Goal: Transaction & Acquisition: Obtain resource

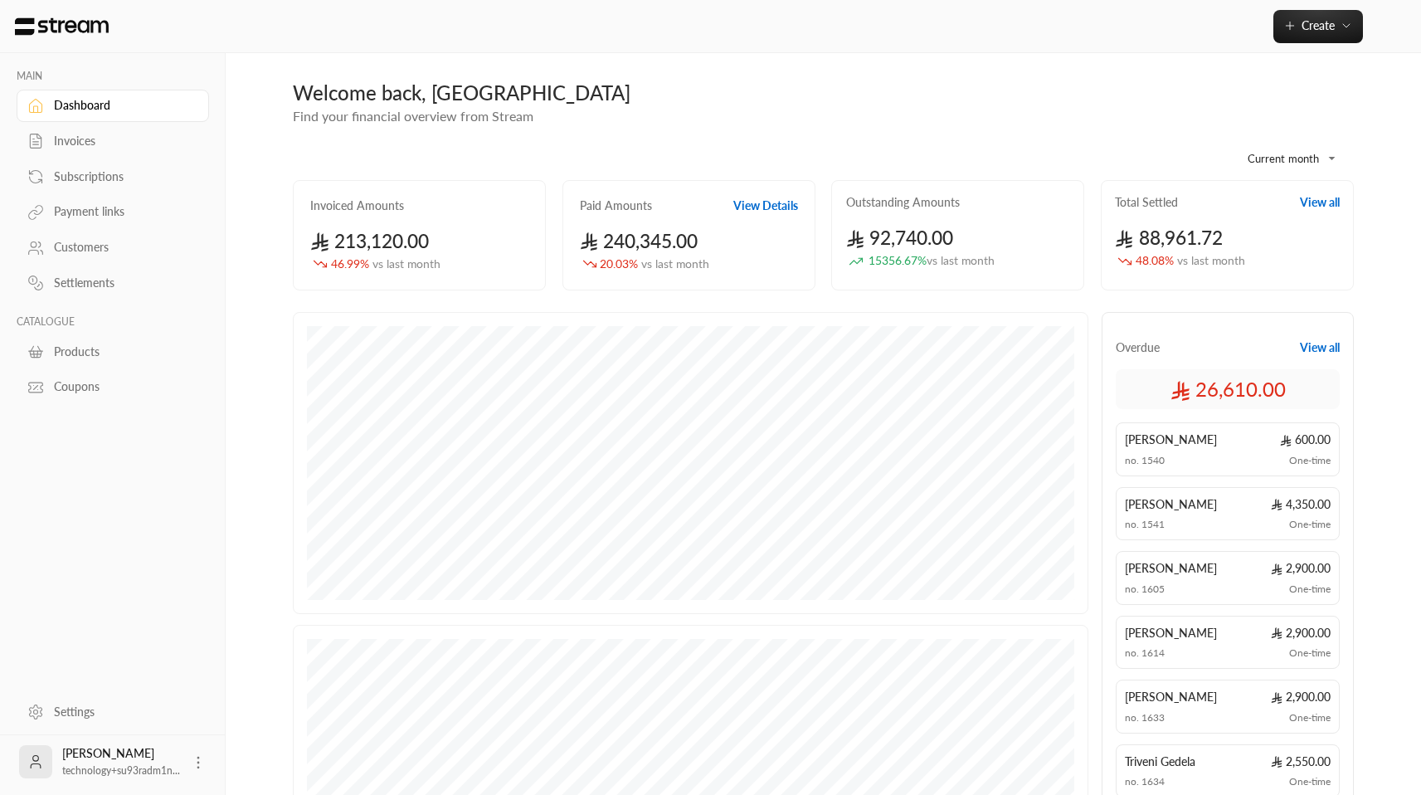
click at [96, 138] on div "Invoices" at bounding box center [121, 141] width 134 height 17
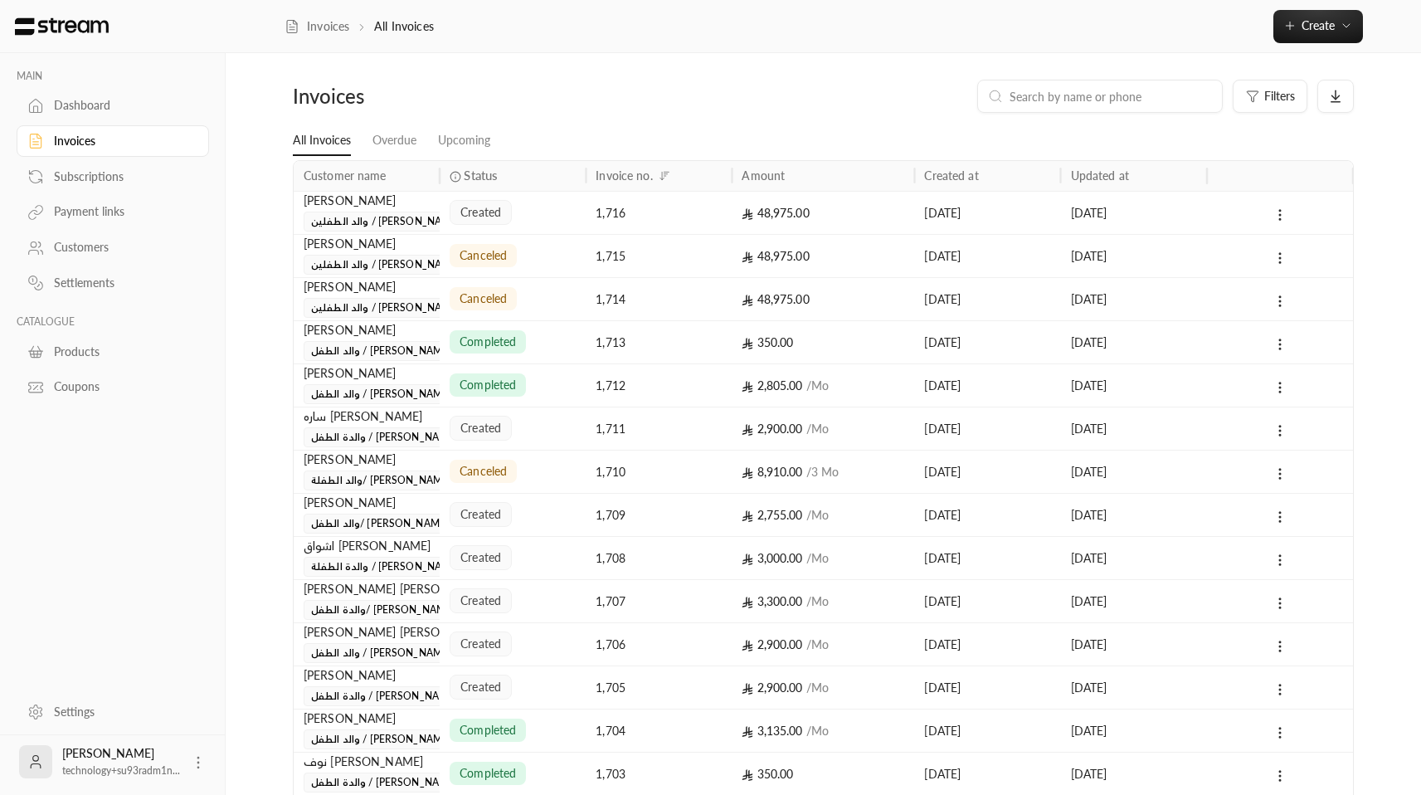
click at [377, 198] on div "[PERSON_NAME]" at bounding box center [367, 201] width 126 height 18
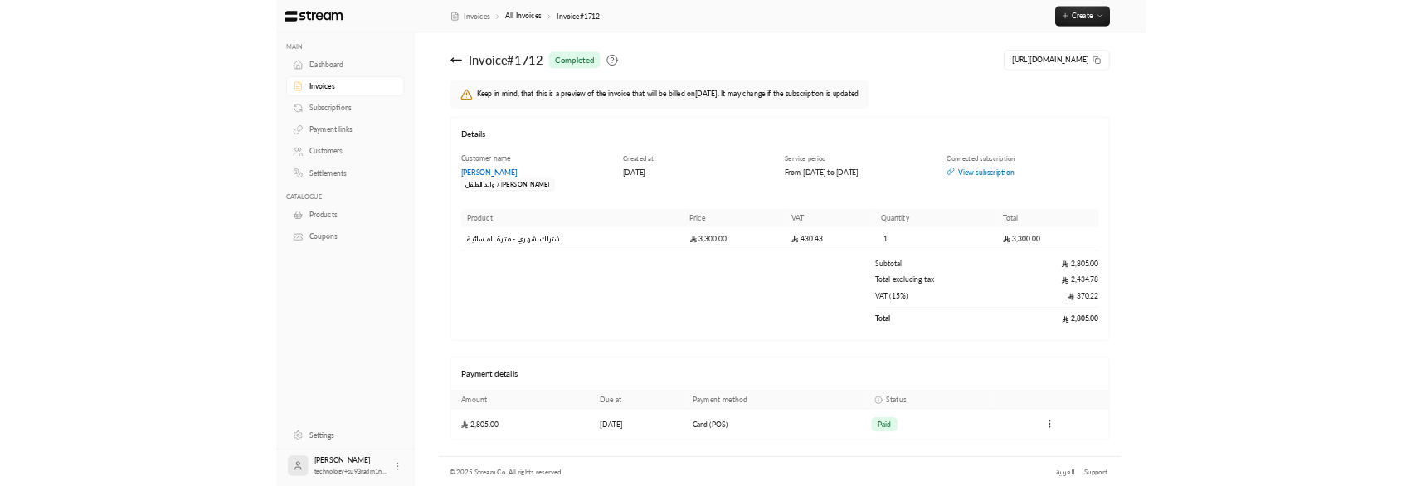
scroll to position [3, 0]
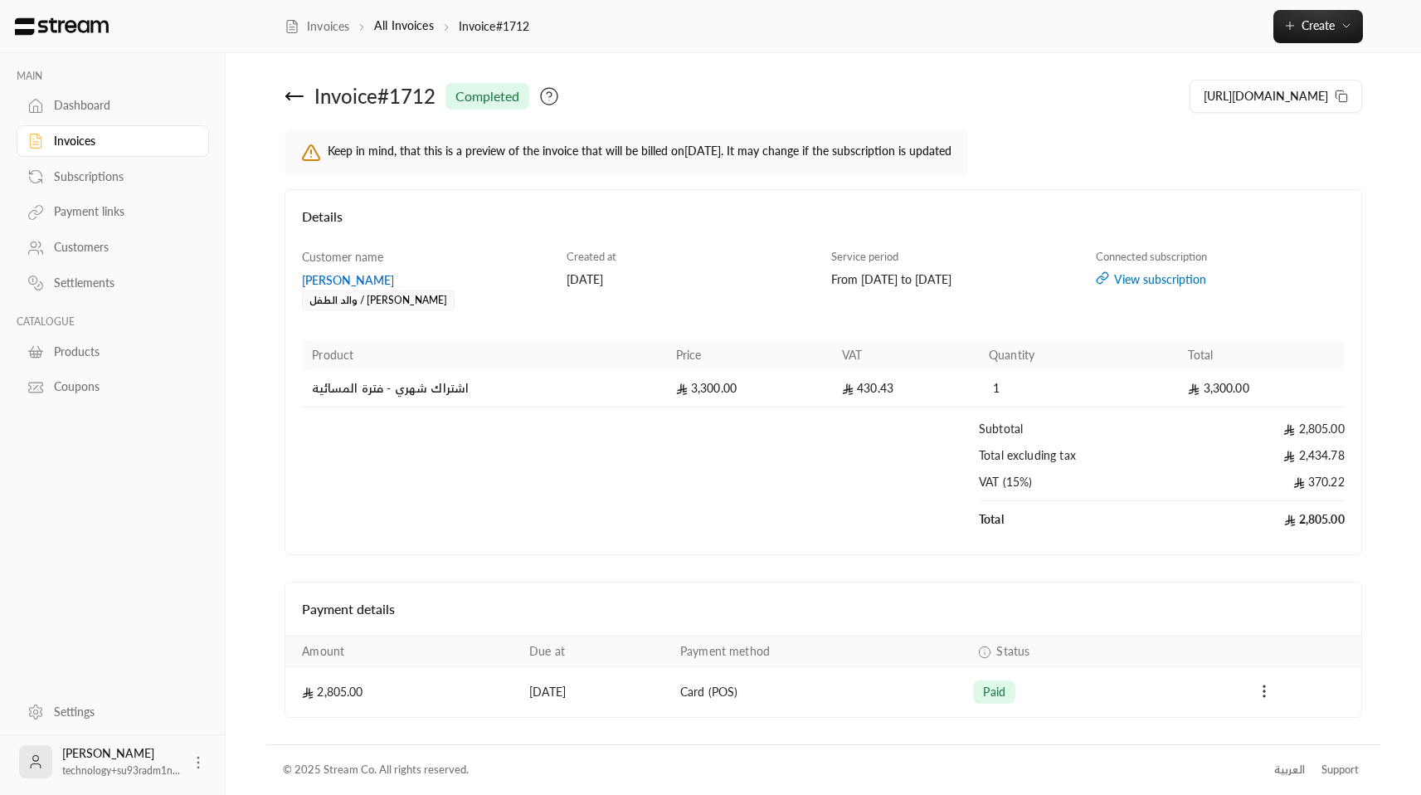
click at [1264, 693] on icon "Payments" at bounding box center [1264, 691] width 17 height 17
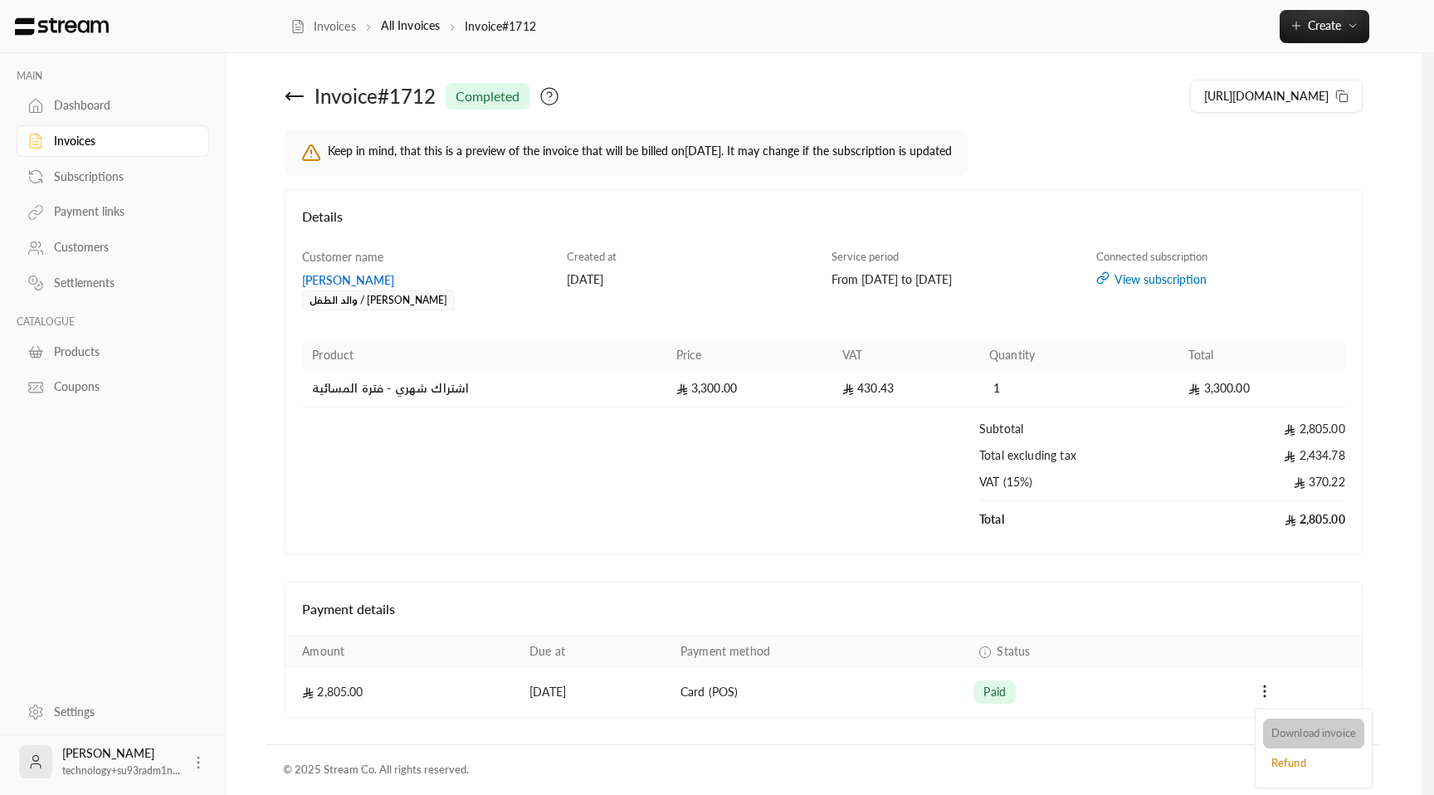
click at [1275, 725] on li "Download invoice" at bounding box center [1313, 733] width 101 height 30
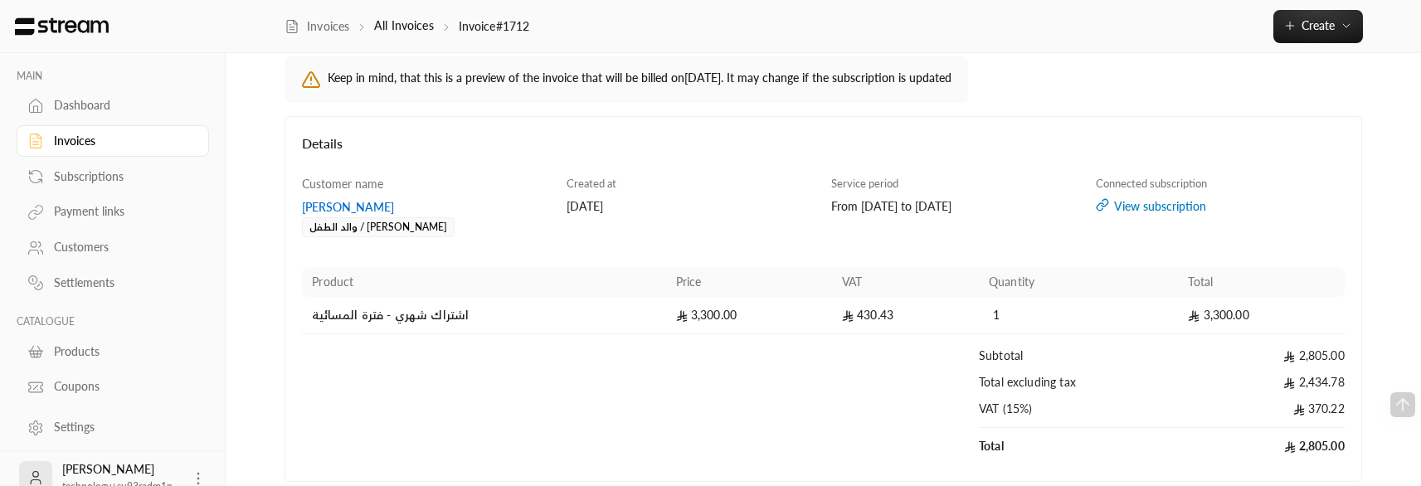
scroll to position [312, 0]
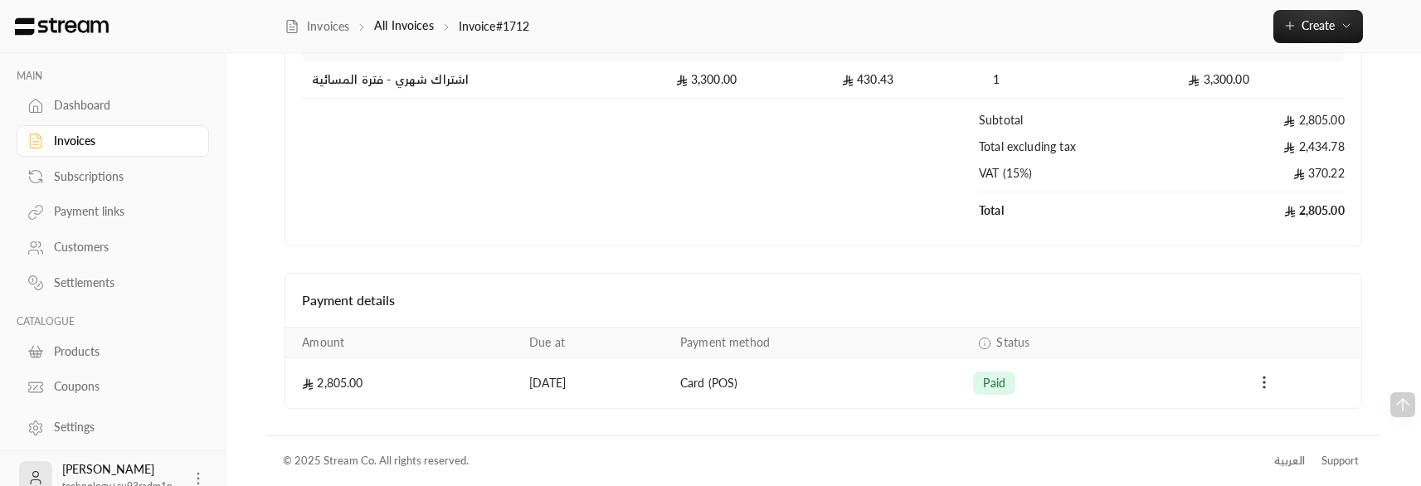
click at [1273, 381] on button "Payments" at bounding box center [1264, 383] width 20 height 20
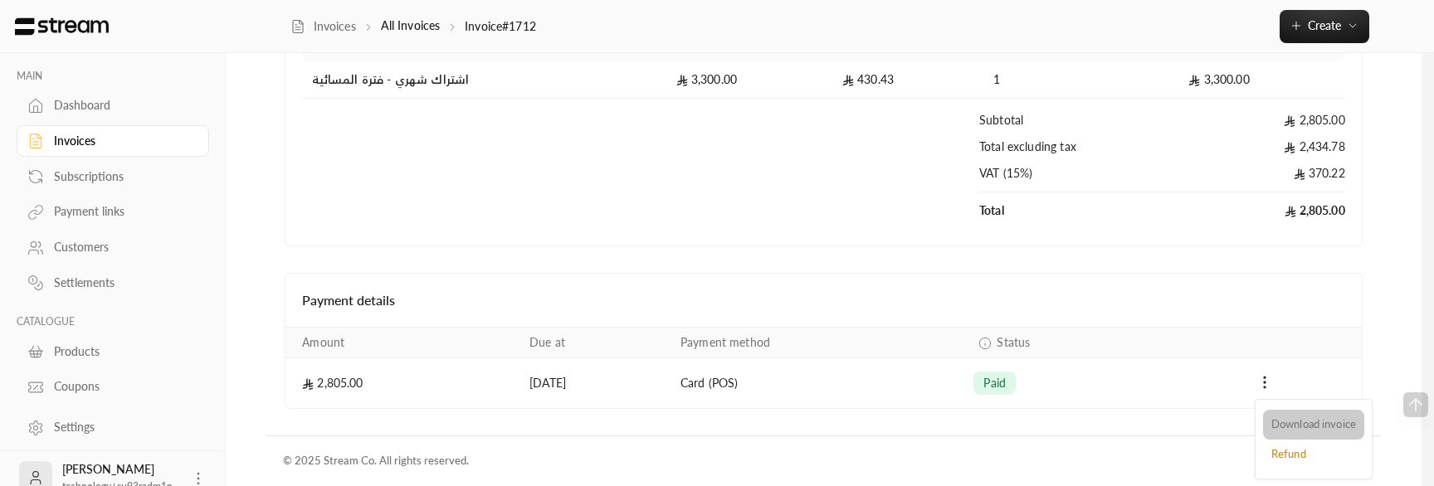
click at [1293, 424] on li "Download invoice" at bounding box center [1313, 425] width 101 height 30
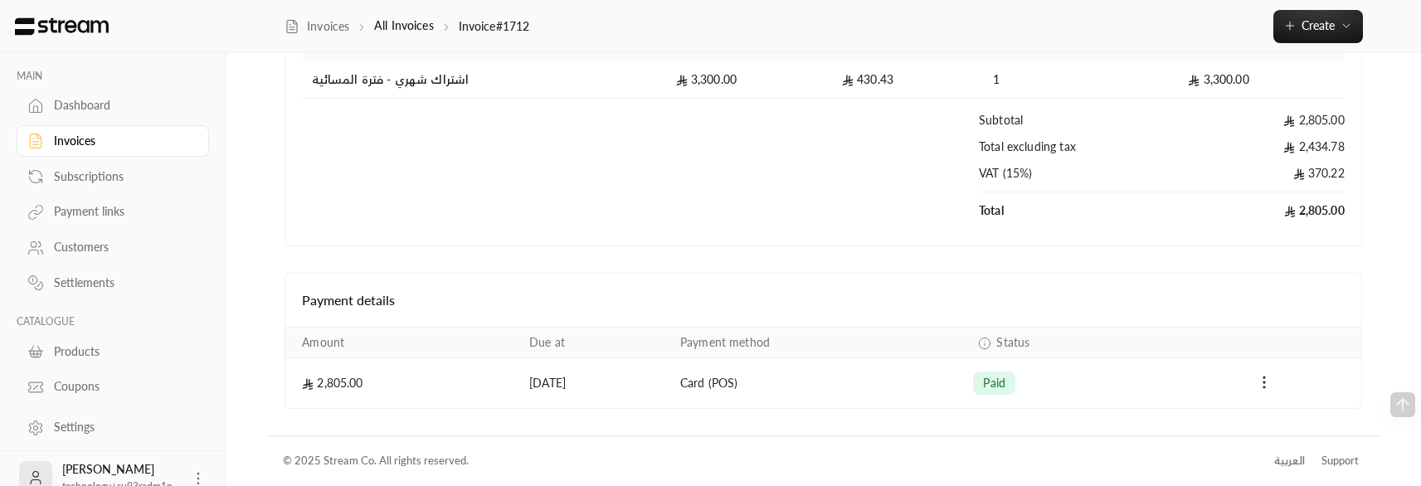
click at [1261, 379] on icon "Payments" at bounding box center [1264, 382] width 17 height 17
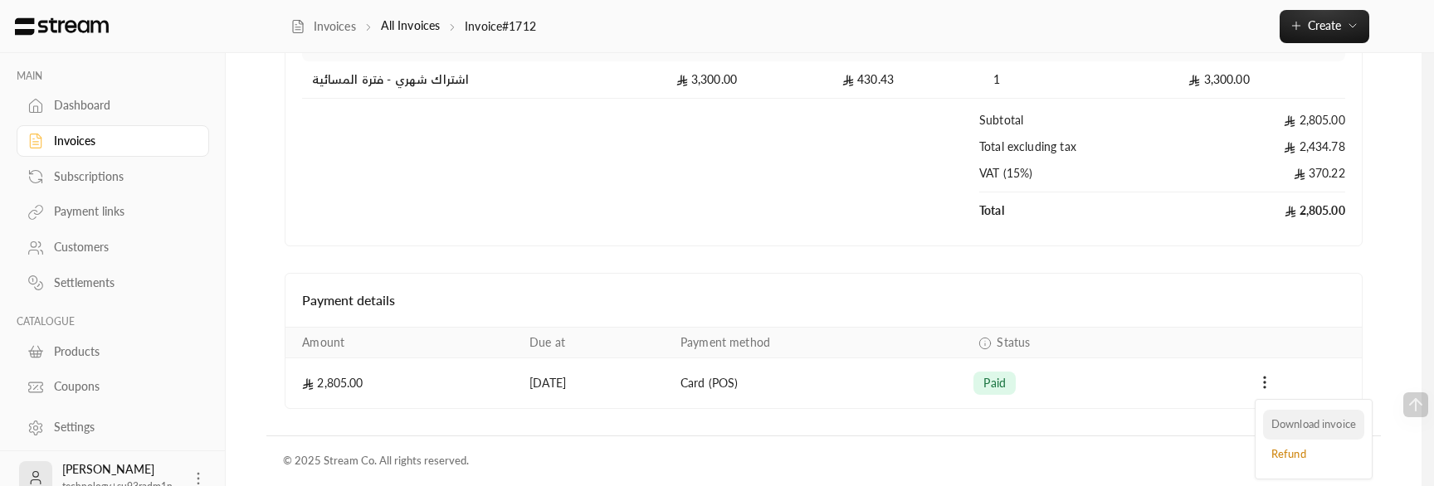
click at [1301, 426] on li "Download invoice" at bounding box center [1313, 425] width 101 height 30
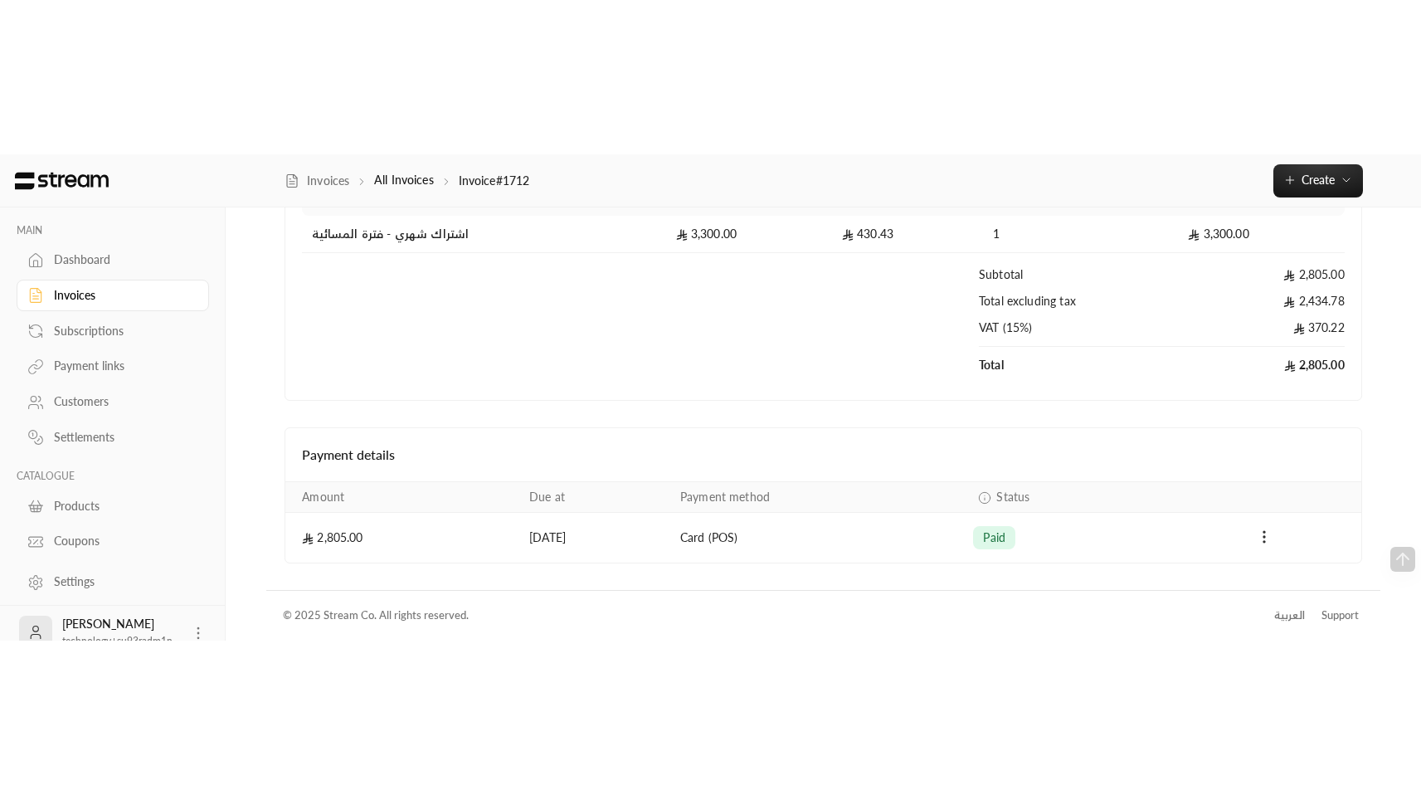
scroll to position [3, 0]
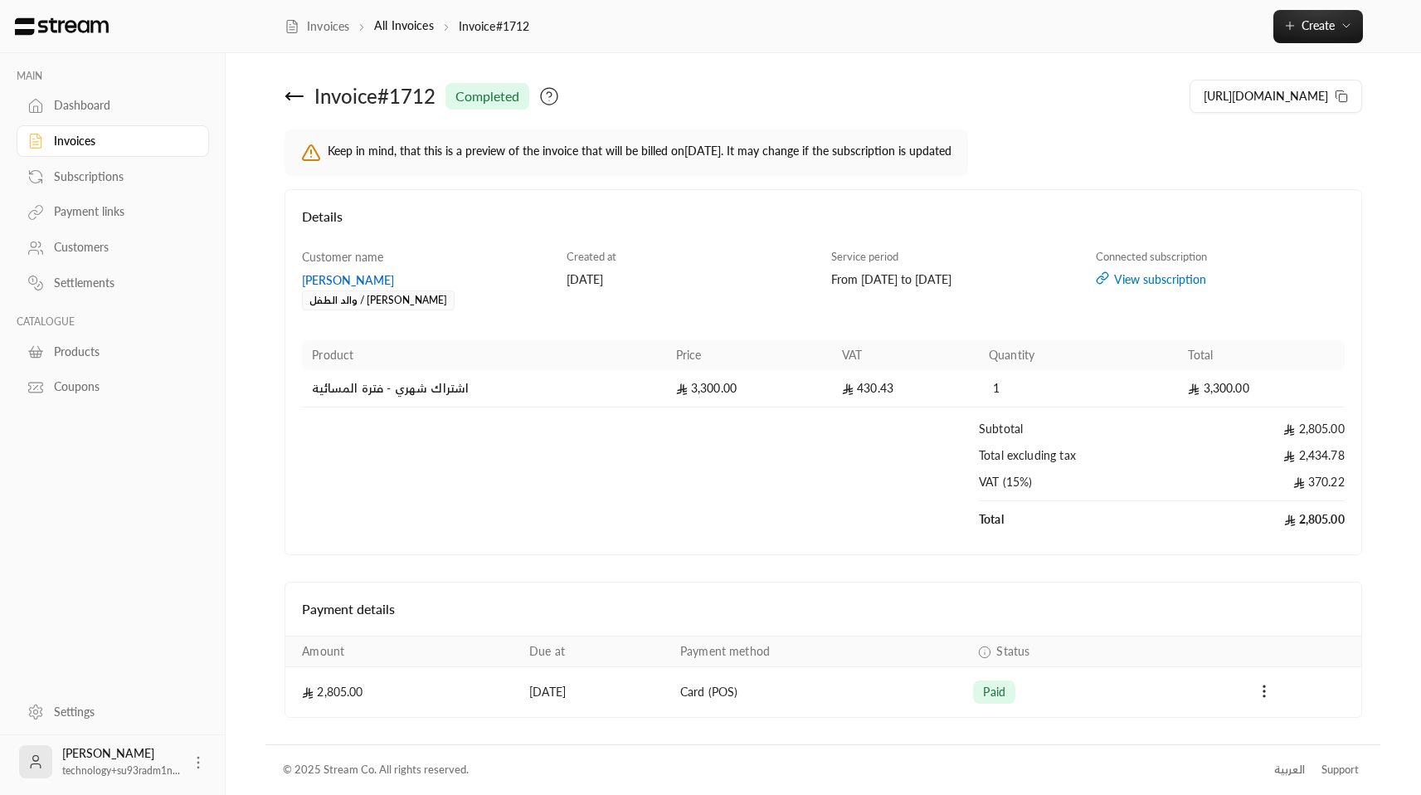
click at [138, 145] on div "Invoices" at bounding box center [121, 141] width 134 height 17
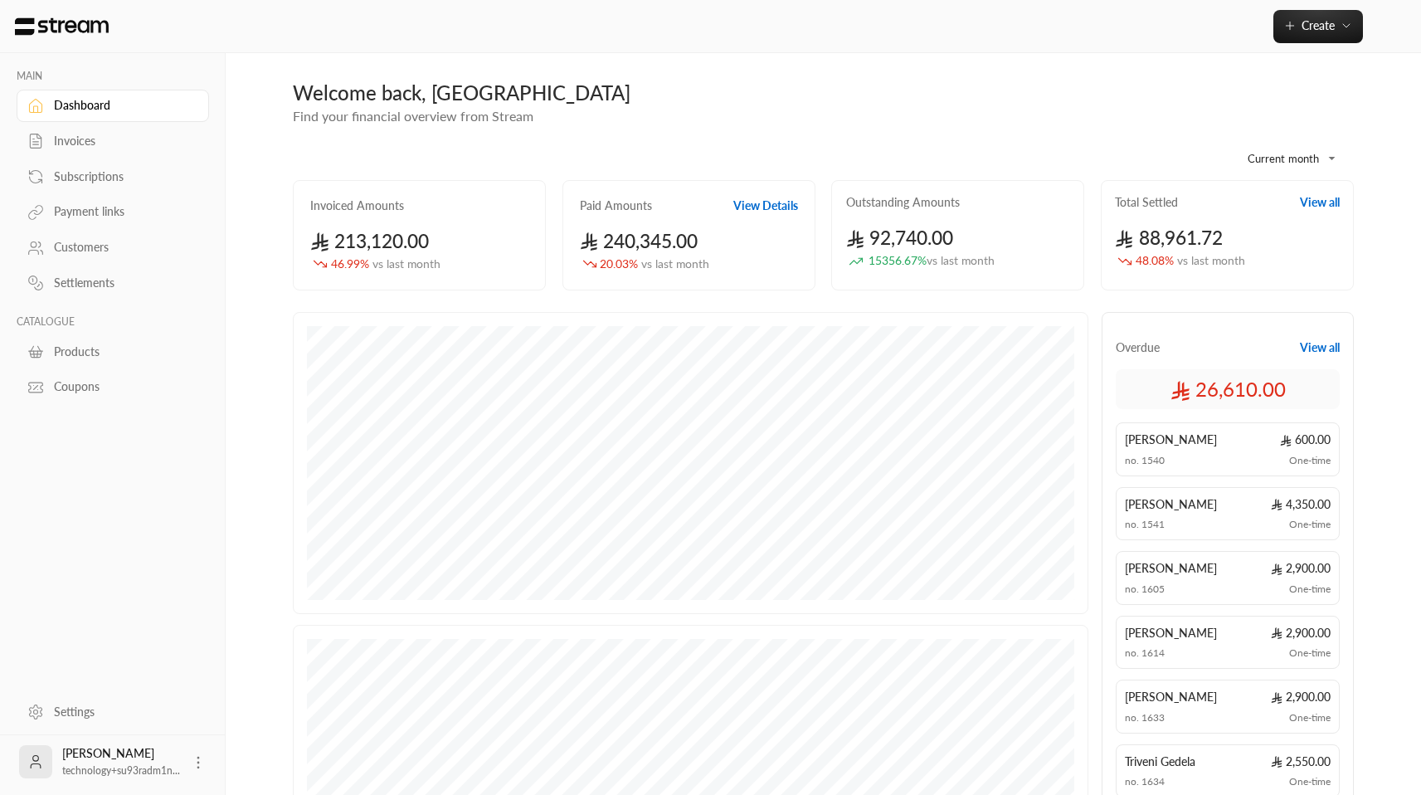
click at [79, 132] on link "Invoices" at bounding box center [113, 141] width 192 height 32
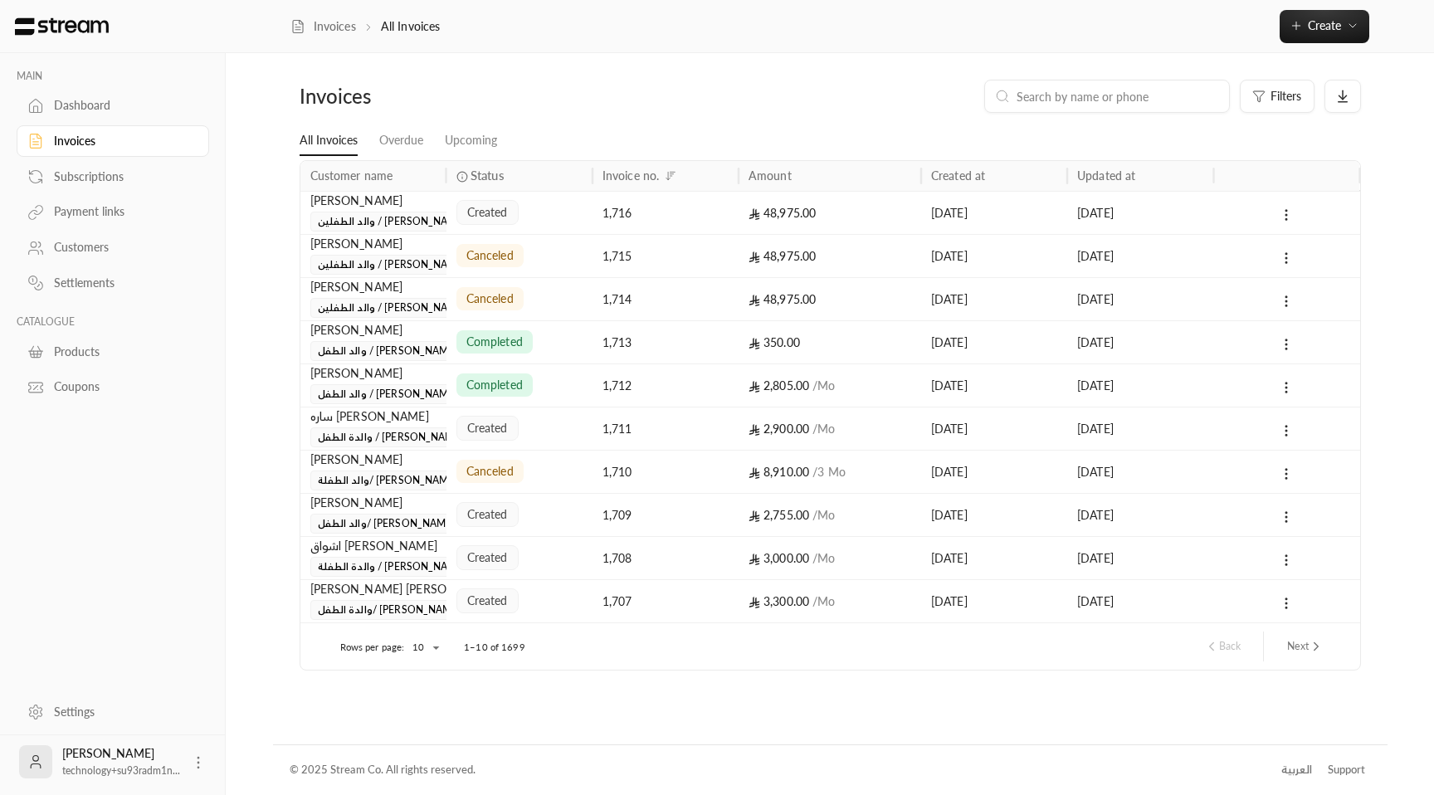
click at [651, 254] on div "1,715" at bounding box center [665, 256] width 126 height 42
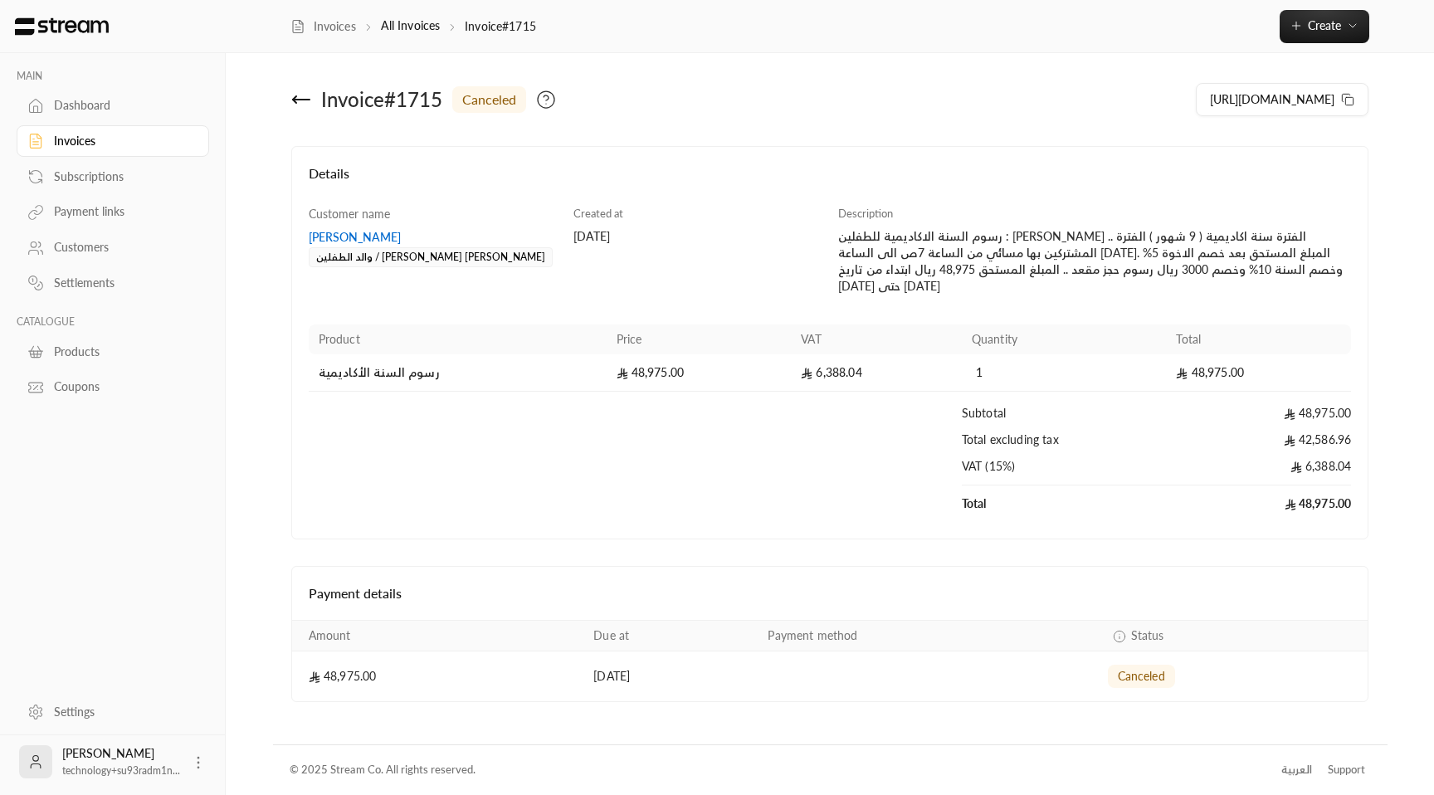
click at [363, 238] on div "[PERSON_NAME]" at bounding box center [433, 237] width 249 height 17
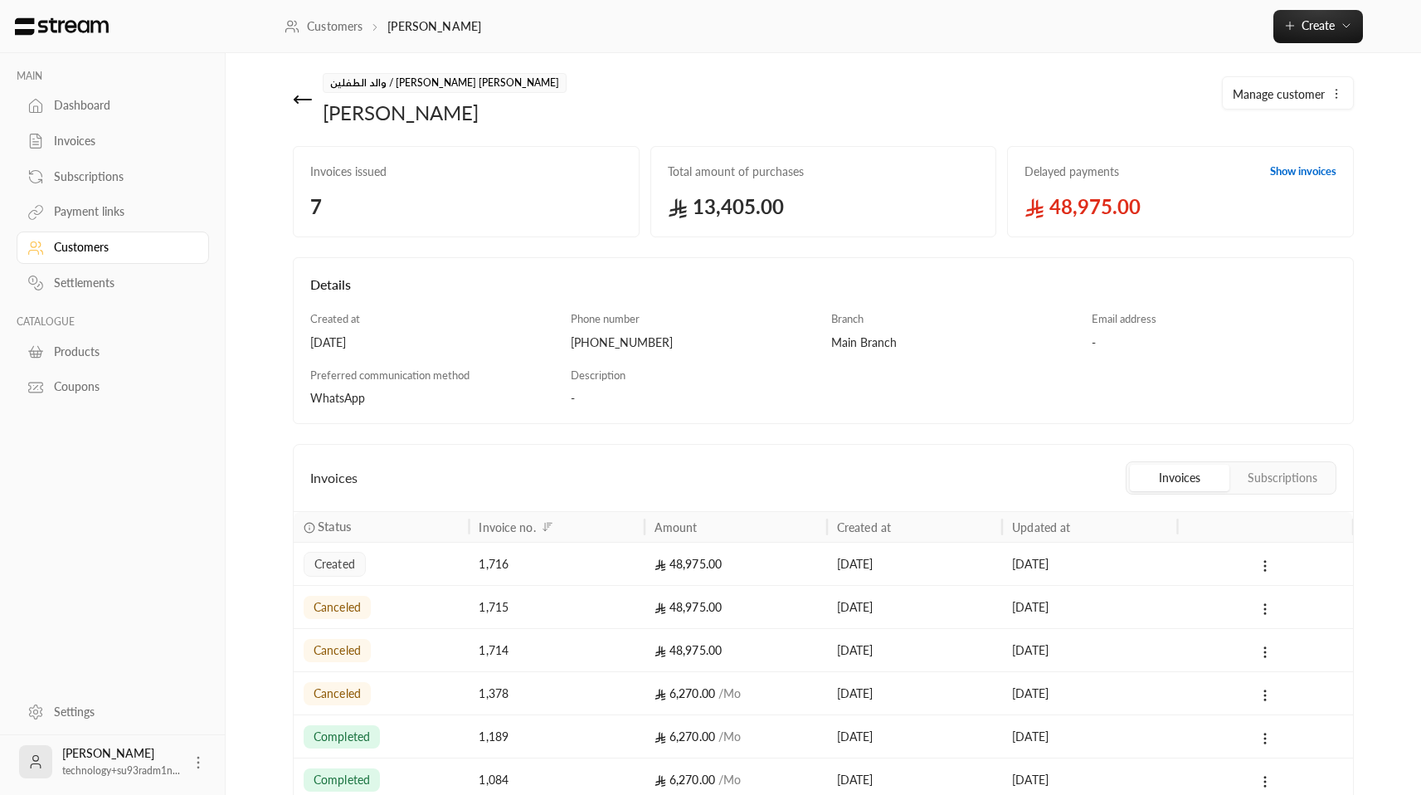
scroll to position [10, 0]
